Goal: Register for event/course

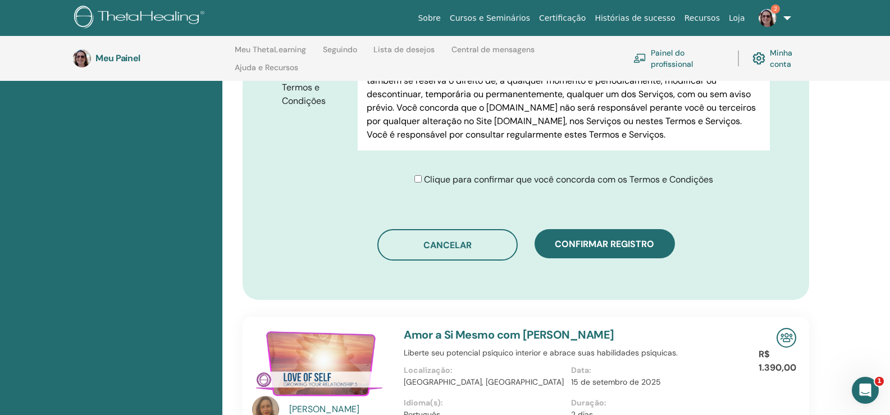
scroll to position [691, 0]
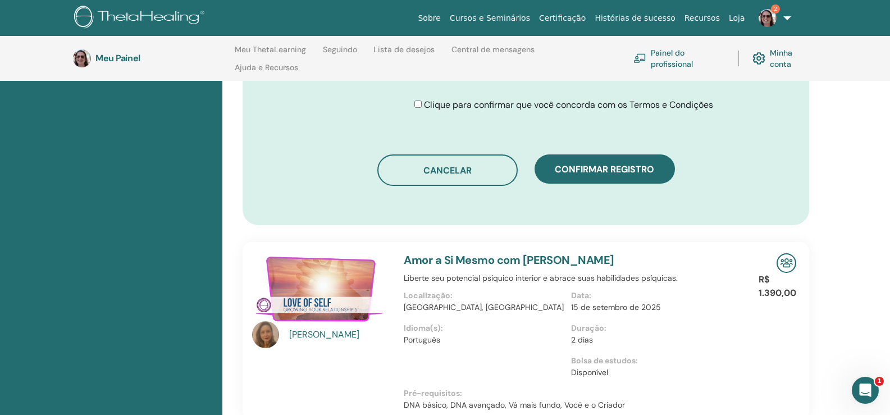
click at [599, 172] on font "Confirmar registro" at bounding box center [604, 169] width 99 height 12
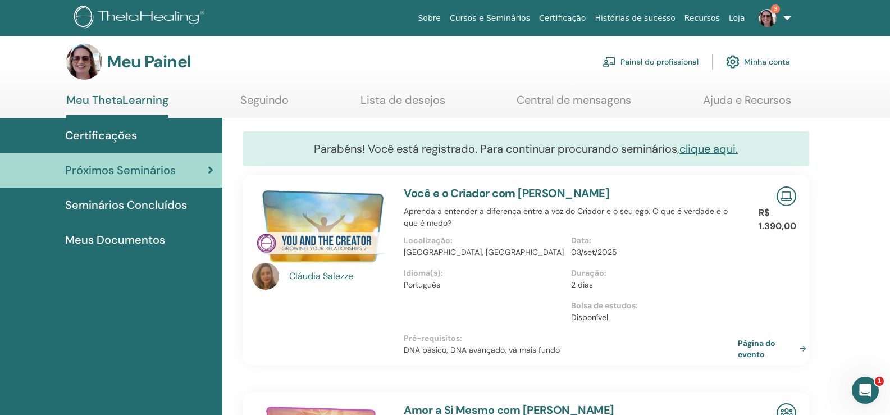
scroll to position [244, 0]
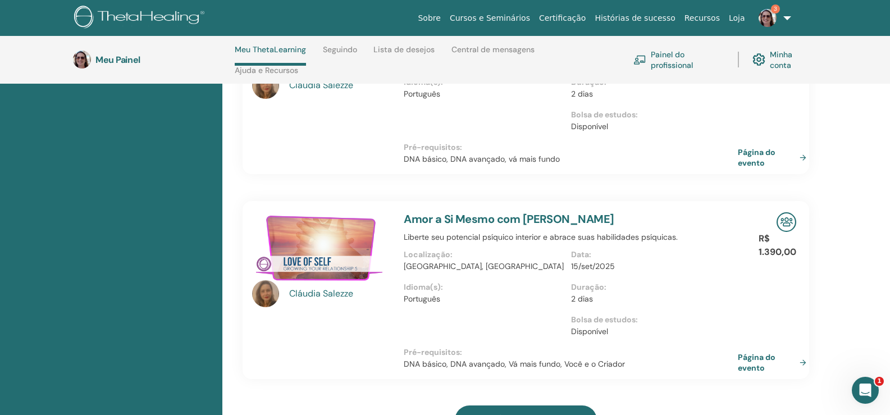
click at [372, 275] on img at bounding box center [321, 248] width 138 height 72
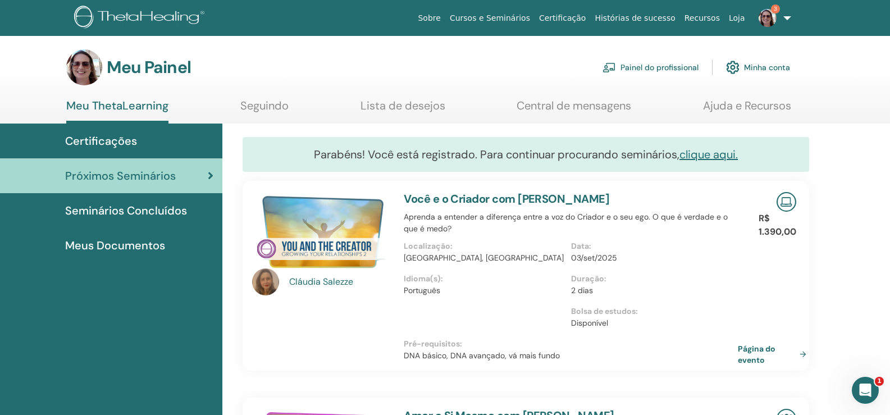
click at [130, 25] on img at bounding box center [141, 18] width 134 height 25
